Goal: Navigation & Orientation: Find specific page/section

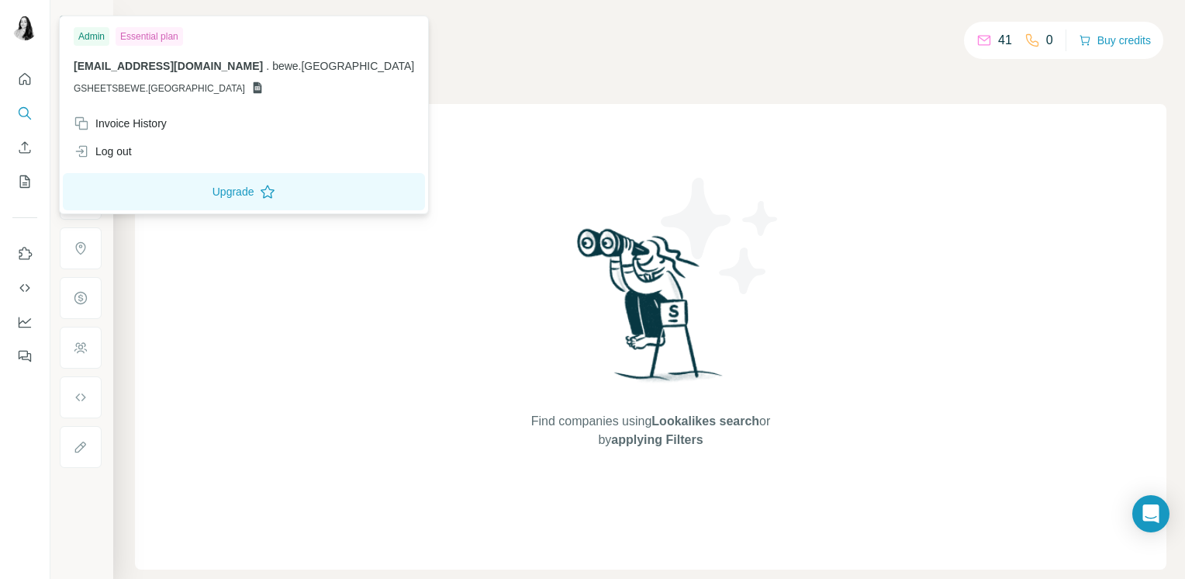
click at [28, 24] on img at bounding box center [24, 28] width 25 height 25
click at [22, 77] on icon "Quick start" at bounding box center [25, 79] width 16 height 16
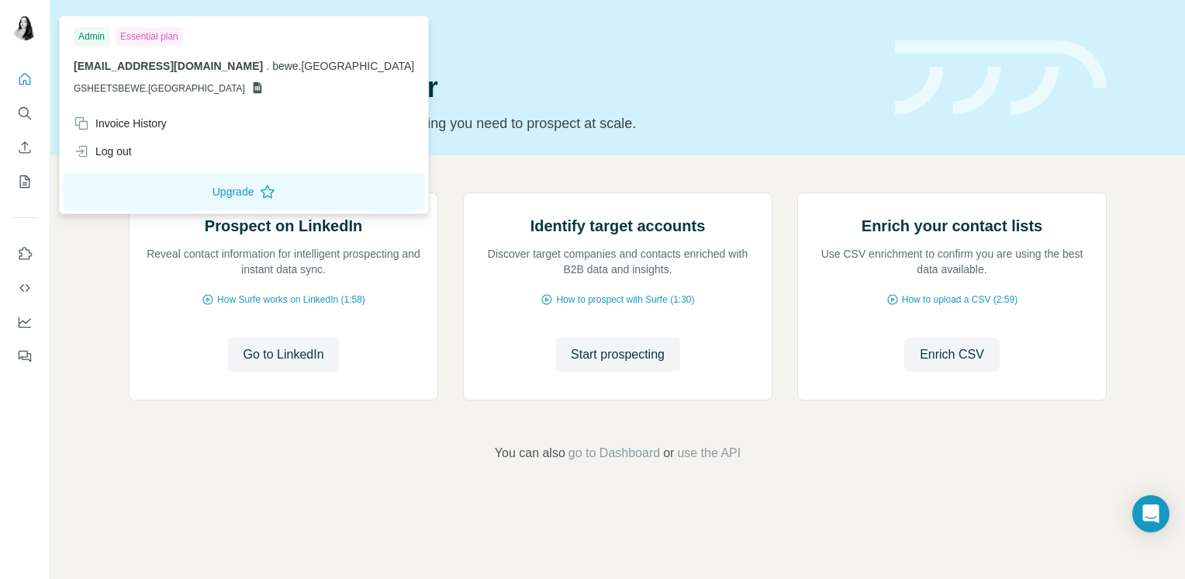
click at [27, 25] on img at bounding box center [24, 28] width 25 height 25
click at [25, 38] on img at bounding box center [24, 28] width 25 height 25
click at [22, 28] on img at bounding box center [24, 28] width 25 height 25
click at [22, 73] on icon "Quick start" at bounding box center [25, 79] width 16 height 16
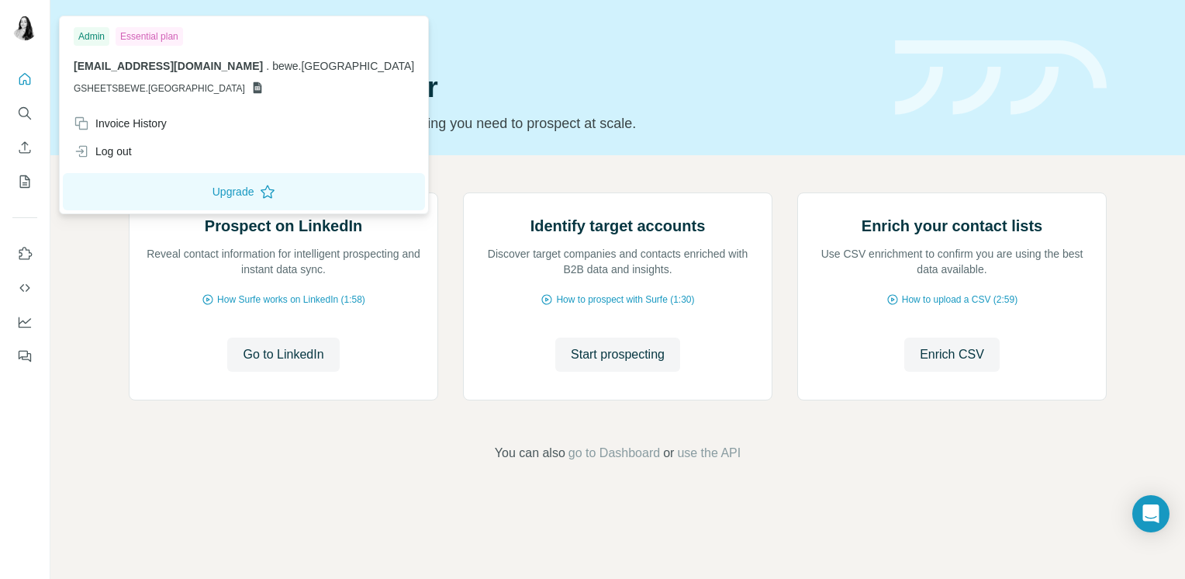
click at [29, 36] on img at bounding box center [24, 28] width 25 height 25
click at [17, 21] on img at bounding box center [24, 28] width 25 height 25
click at [19, 72] on icon "Quick start" at bounding box center [25, 79] width 16 height 16
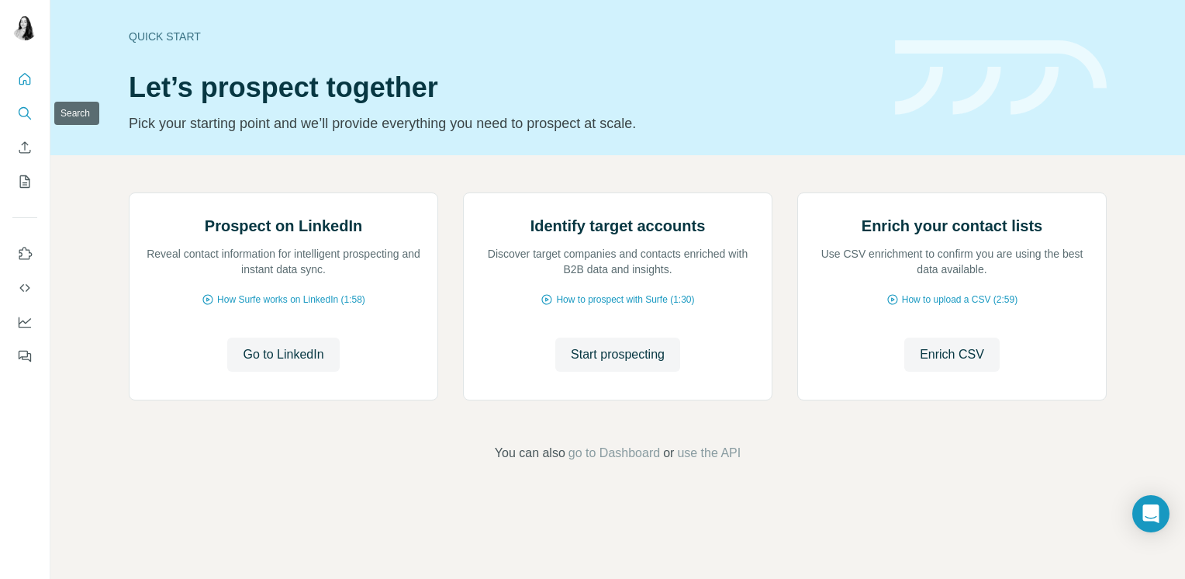
click at [31, 116] on icon "Search" at bounding box center [25, 114] width 16 height 16
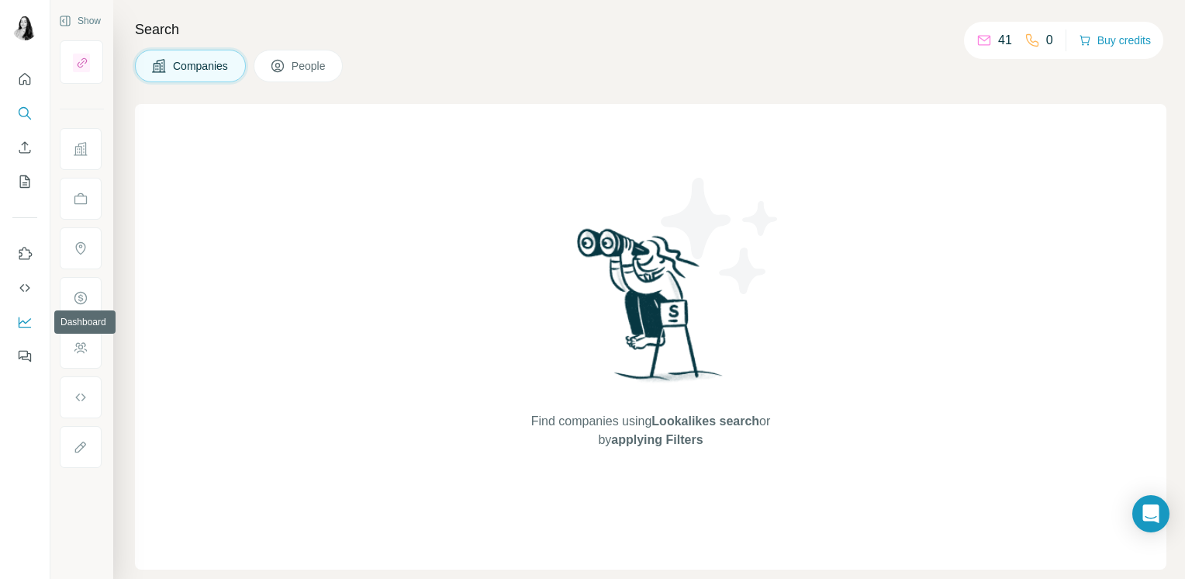
click at [24, 321] on icon "Dashboard" at bounding box center [25, 321] width 12 height 6
